Goal: Task Accomplishment & Management: Manage account settings

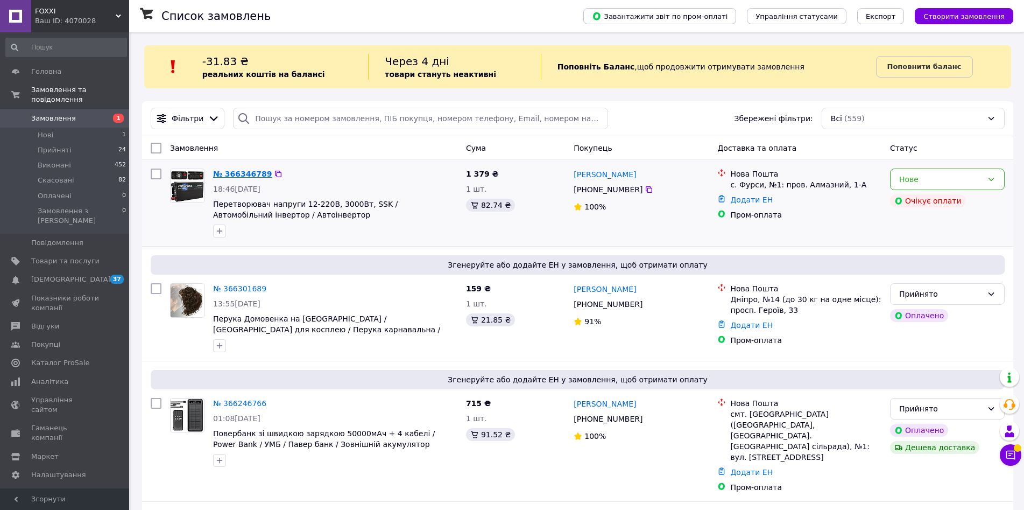
click at [235, 175] on link "№ 366346789" at bounding box center [242, 174] width 59 height 9
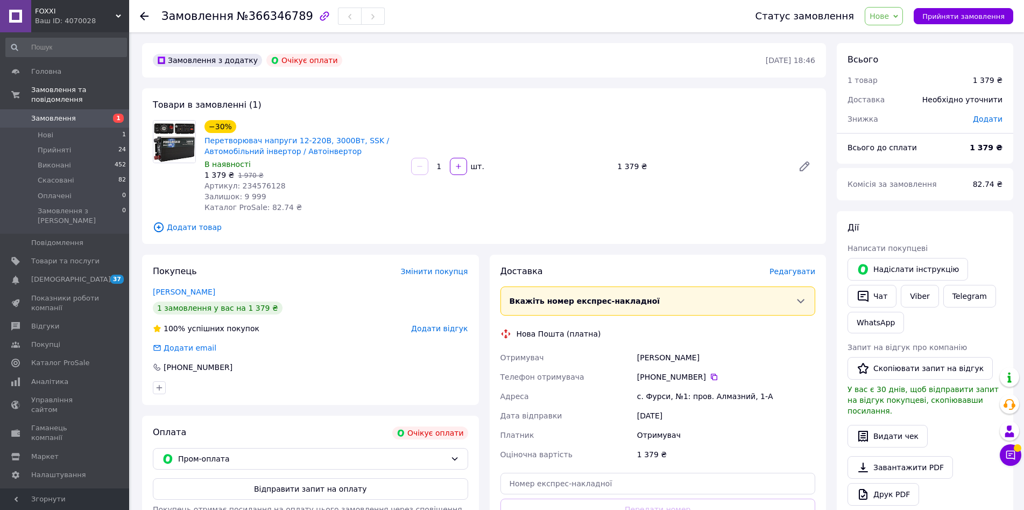
click at [260, 187] on span "Артикул: 234576128" at bounding box center [245, 185] width 81 height 9
copy span "234576128"
click at [75, 252] on link "Товари та послуги" at bounding box center [66, 261] width 132 height 18
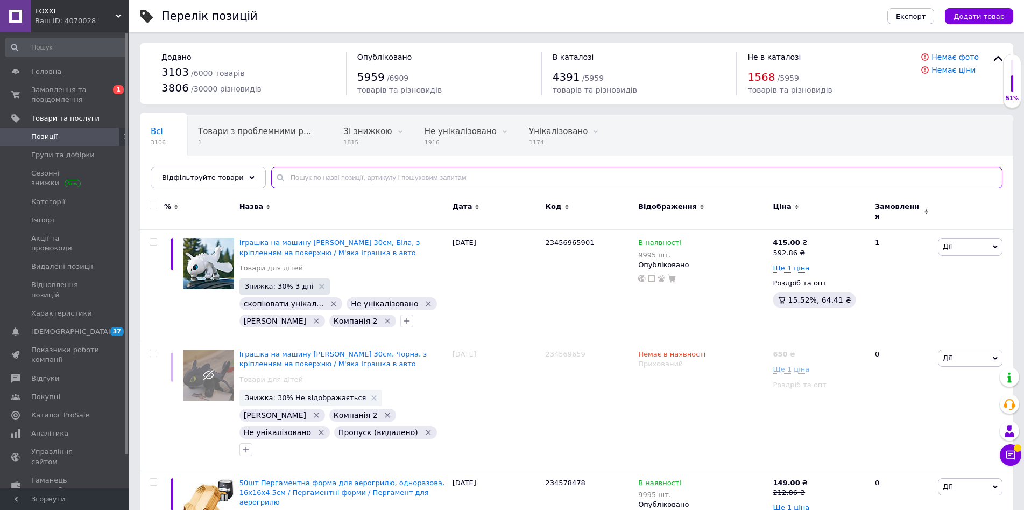
click at [312, 168] on input "text" at bounding box center [637, 178] width 732 height 22
paste input "234570413"
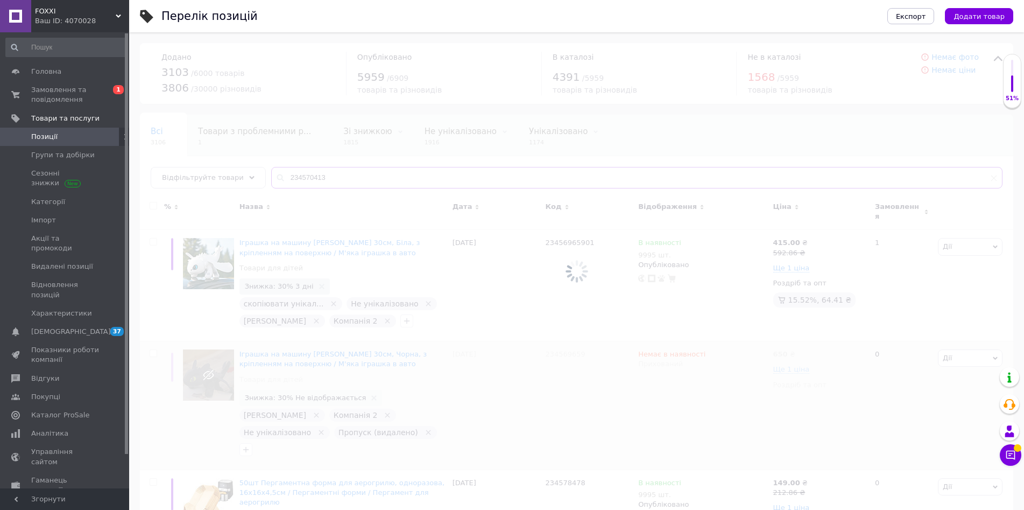
type input "234570413"
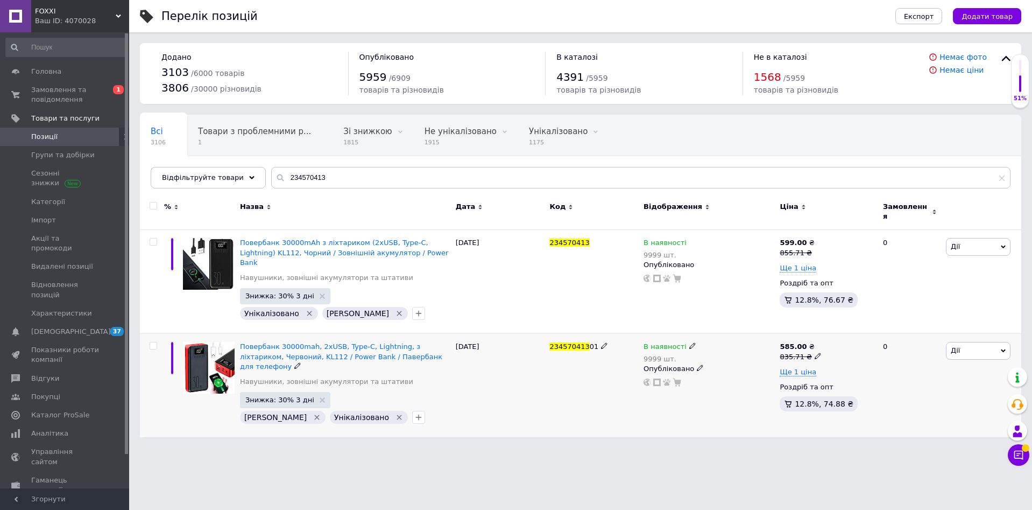
click at [817, 342] on div "585.00 ₴ 835.71 ₴" at bounding box center [827, 351] width 94 height 19
click at [815, 353] on icon at bounding box center [818, 356] width 6 height 6
click at [842, 328] on input "835.71" at bounding box center [866, 339] width 82 height 22
type input "898.57"
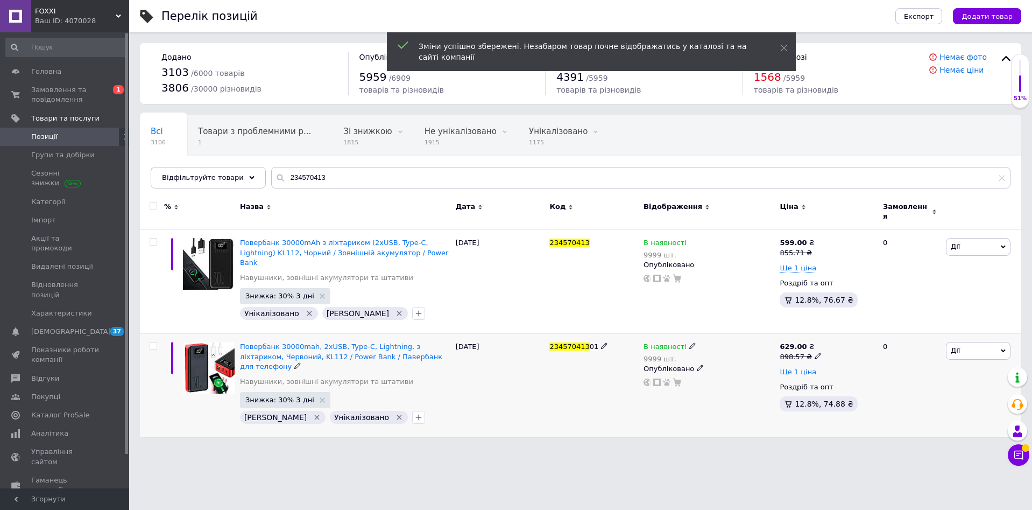
click at [798, 368] on span "Ще 1 ціна" at bounding box center [798, 372] width 37 height 9
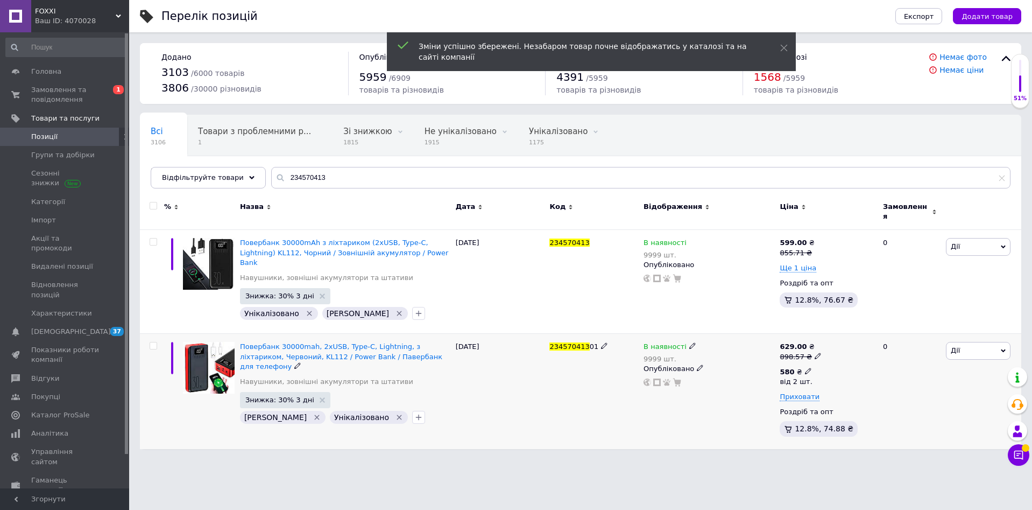
drag, startPoint x: 801, startPoint y: 354, endPoint x: 817, endPoint y: 348, distance: 16.7
click at [805, 368] on icon at bounding box center [808, 371] width 6 height 6
click at [841, 341] on input "580" at bounding box center [876, 348] width 103 height 22
type input "624"
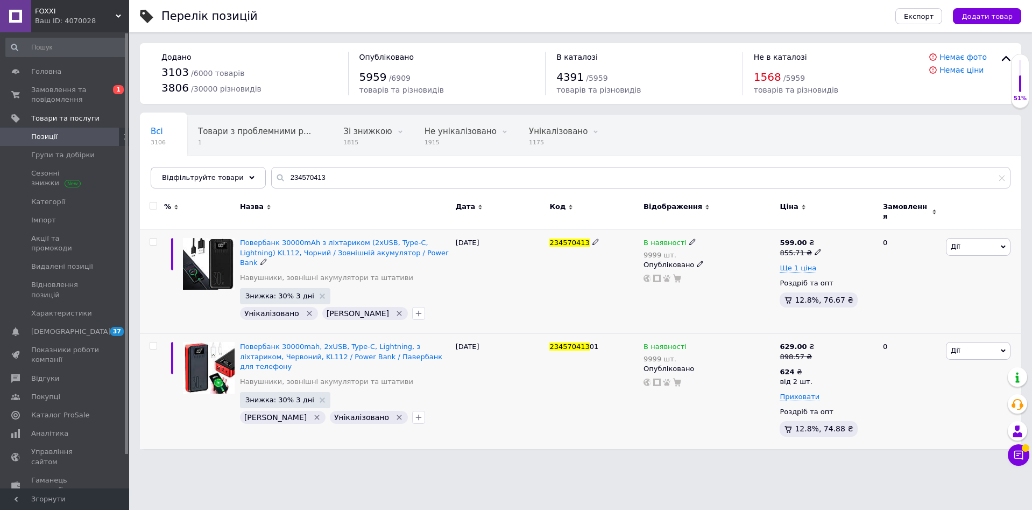
click at [815, 249] on icon at bounding box center [818, 252] width 6 height 6
click at [876, 232] on input "855.71" at bounding box center [866, 235] width 82 height 22
click at [875, 229] on input "855.71" at bounding box center [866, 235] width 82 height 22
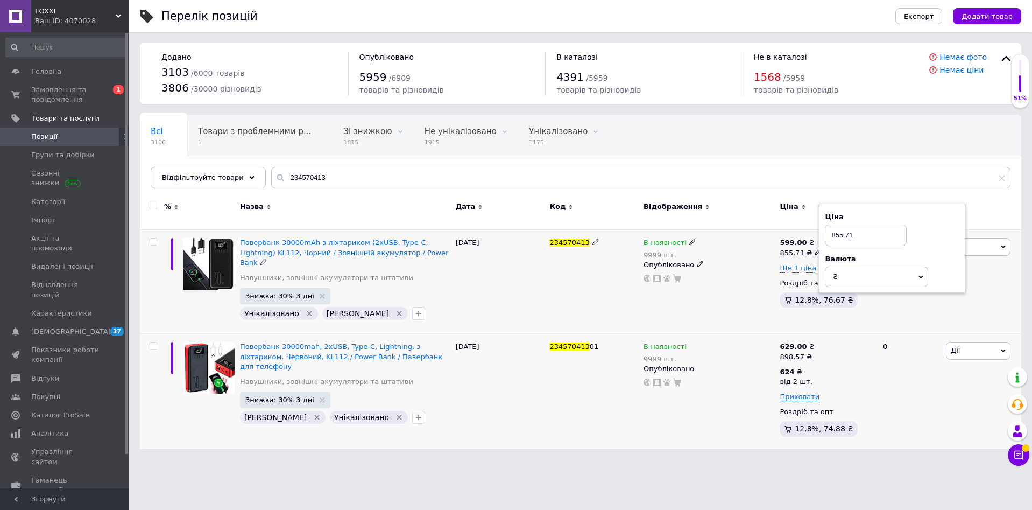
type input "892.86"
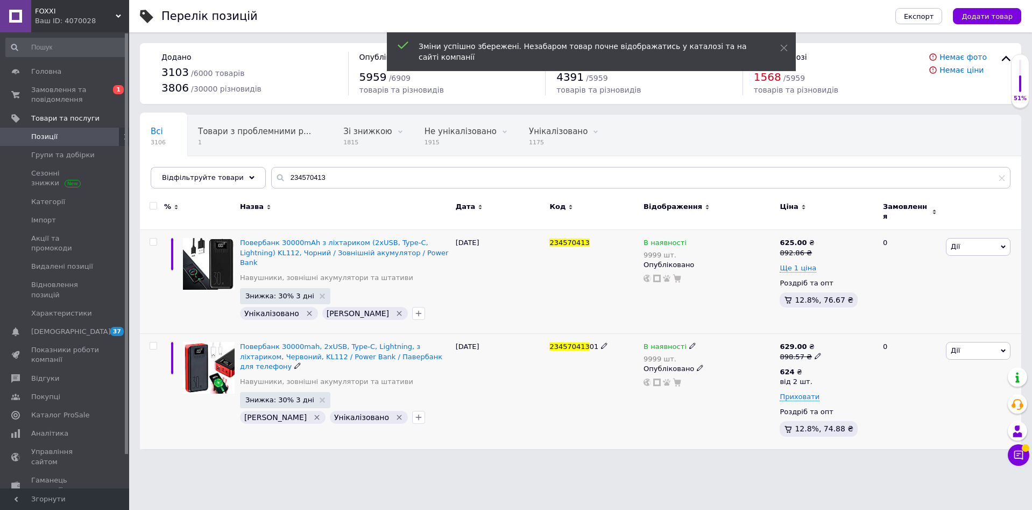
click at [815, 353] on use at bounding box center [818, 356] width 6 height 6
click at [839, 334] on div "Ціна 898.57 Валюта ₴ $ EUR CHF GBP ¥ PLN ₸ MDL HUF KGS CNY TRY KRW lei" at bounding box center [892, 353] width 135 height 75
copy div "Валюта"
click at [851, 328] on input "898.57" at bounding box center [866, 339] width 82 height 22
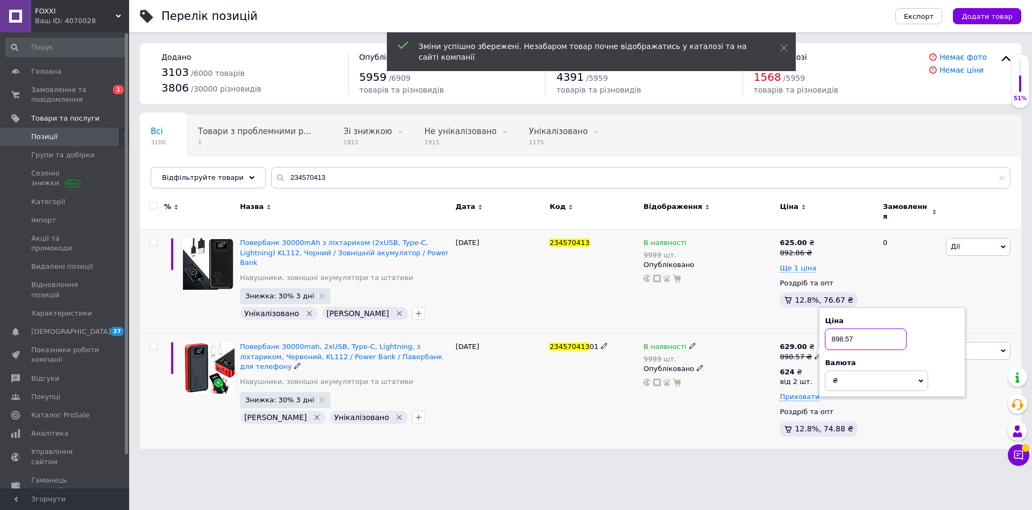
click at [851, 328] on input "898.57" at bounding box center [866, 339] width 82 height 22
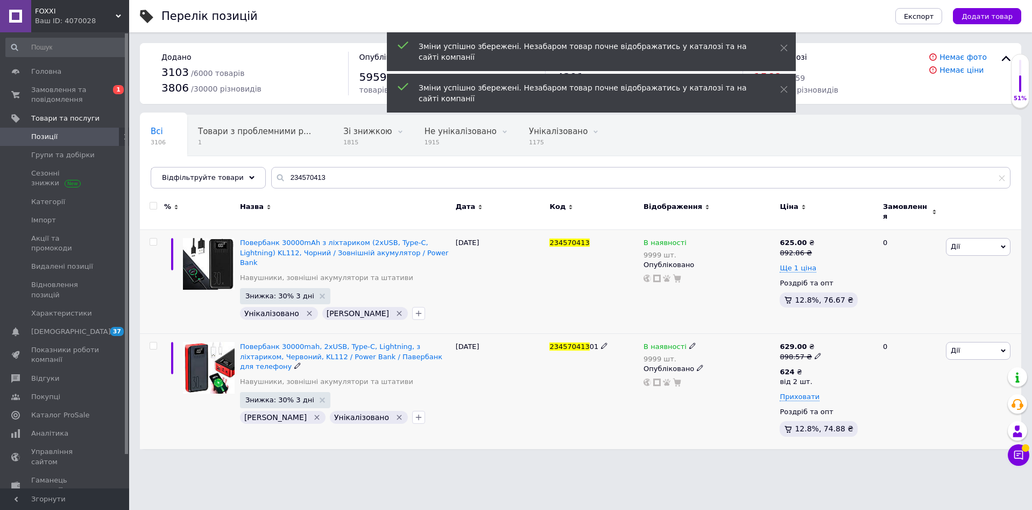
click at [865, 342] on div "629.00 ₴ 898.57 ₴" at bounding box center [827, 351] width 94 height 19
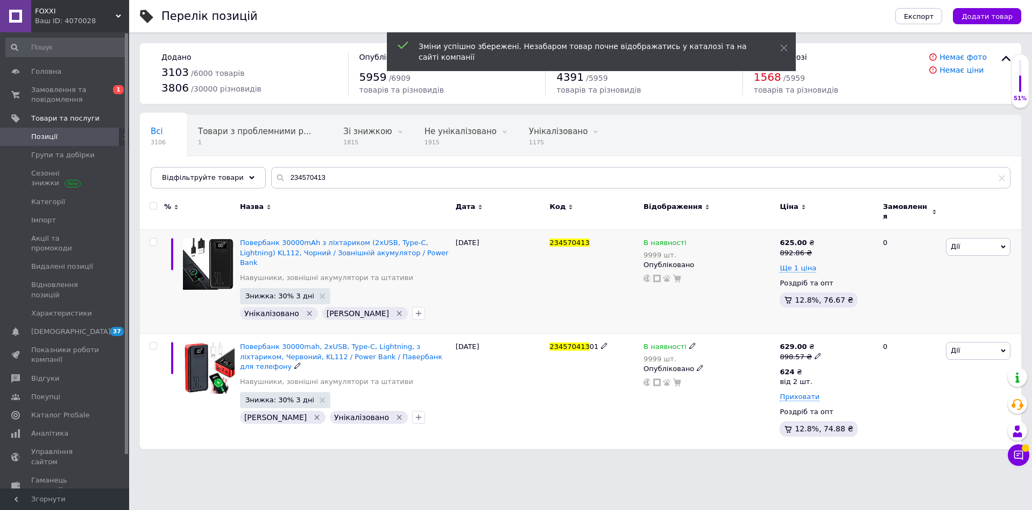
drag, startPoint x: 810, startPoint y: 340, endPoint x: 815, endPoint y: 335, distance: 7.2
click at [815, 353] on icon at bounding box center [818, 356] width 6 height 6
click at [849, 328] on input "898.57" at bounding box center [866, 339] width 82 height 22
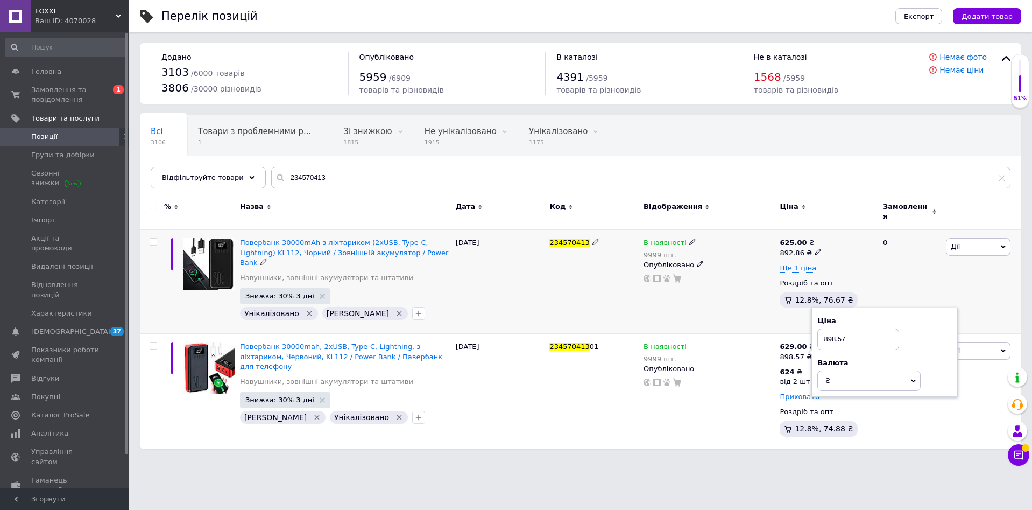
click at [841, 252] on div "625.00 ₴ 892.86 ₴ Ще 1 ціна Роздріб та опт 12.8%, 76.67 ₴" at bounding box center [827, 275] width 94 height 74
click at [815, 353] on icon at bounding box center [818, 356] width 6 height 6
click at [855, 331] on input "898.57" at bounding box center [866, 339] width 82 height 22
drag, startPoint x: 815, startPoint y: 338, endPoint x: 854, endPoint y: 331, distance: 39.5
click at [854, 331] on input "898.57" at bounding box center [866, 339] width 82 height 22
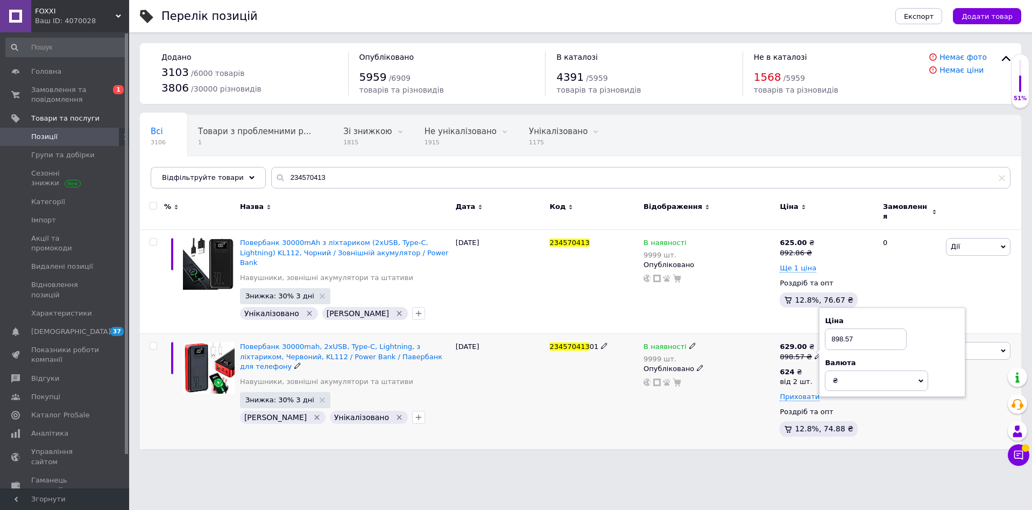
type input "892.86"
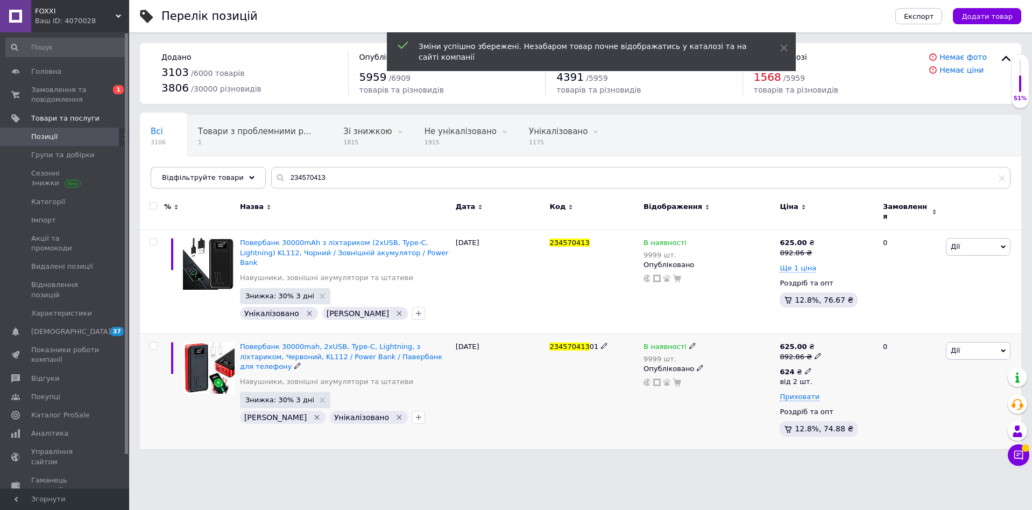
click at [801, 367] on div "624 ₴" at bounding box center [796, 372] width 32 height 10
click at [894, 340] on input "624" at bounding box center [876, 348] width 103 height 22
drag, startPoint x: 892, startPoint y: 340, endPoint x: 899, endPoint y: 326, distance: 14.9
click at [896, 337] on input "624" at bounding box center [876, 348] width 103 height 22
type input "6"
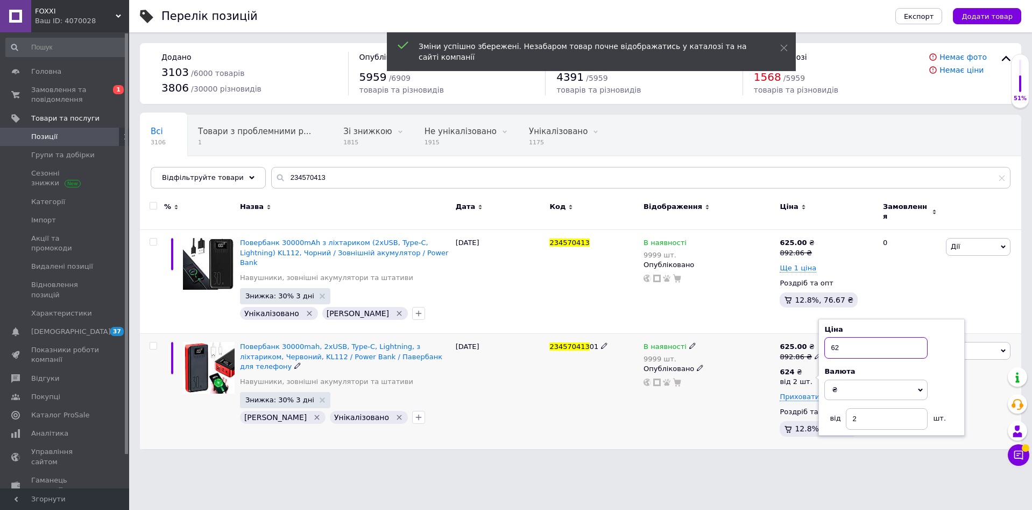
type input "620"
click at [802, 266] on div "Ще 1 ціна" at bounding box center [827, 268] width 94 height 10
click at [801, 264] on span "Ще 1 ціна" at bounding box center [798, 268] width 37 height 9
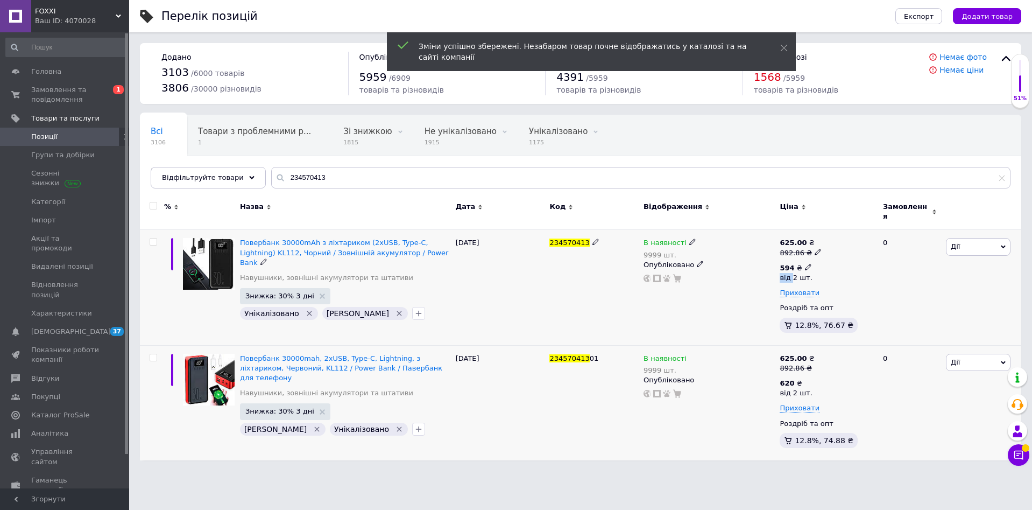
drag, startPoint x: 801, startPoint y: 263, endPoint x: 818, endPoint y: 261, distance: 16.4
click at [805, 264] on icon at bounding box center [808, 267] width 6 height 6
click at [862, 243] on input "594" at bounding box center [876, 244] width 103 height 22
click at [864, 242] on input "594" at bounding box center [876, 244] width 103 height 22
type input "620"
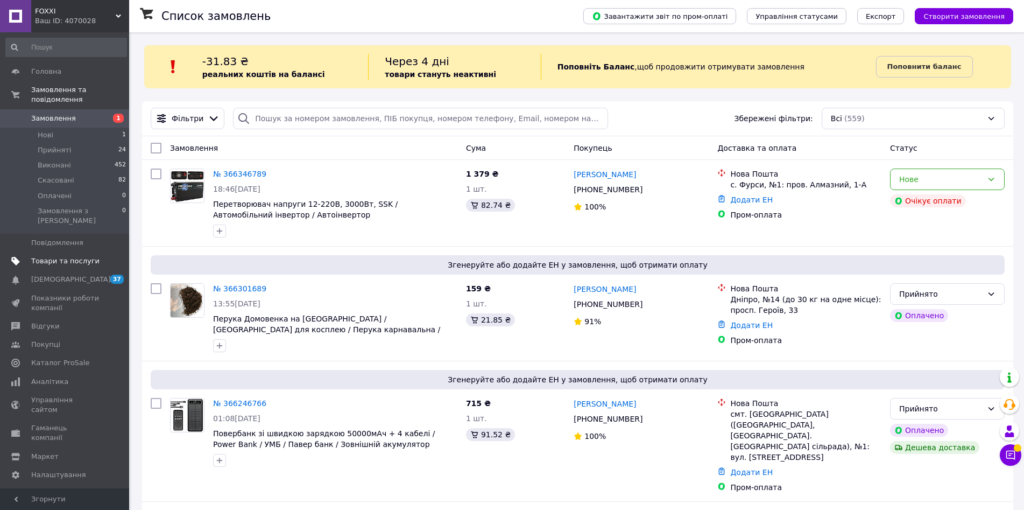
drag, startPoint x: 79, startPoint y: 241, endPoint x: 65, endPoint y: 242, distance: 14.6
click at [65, 256] on span "Товари та послуги" at bounding box center [65, 261] width 68 height 10
